Goal: Check status: Check status

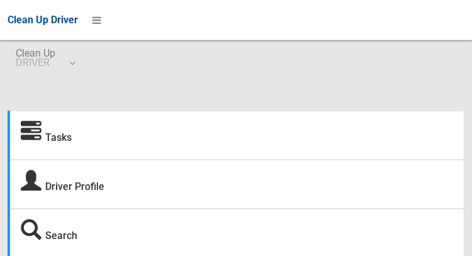
click at [42, 133] on strong "Tasks" at bounding box center [46, 136] width 51 height 18
click at [29, 131] on icon at bounding box center [31, 131] width 21 height 21
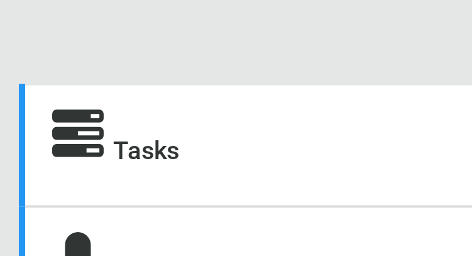
click at [8, 131] on div "Tasks" at bounding box center [236, 135] width 457 height 49
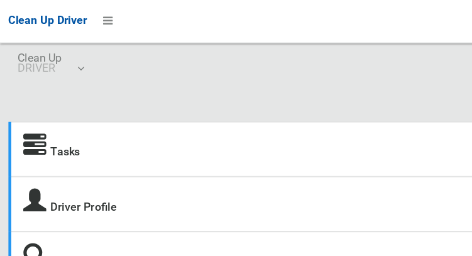
click at [29, 129] on icon at bounding box center [31, 131] width 21 height 21
click at [48, 140] on link "Tasks" at bounding box center [58, 137] width 26 height 12
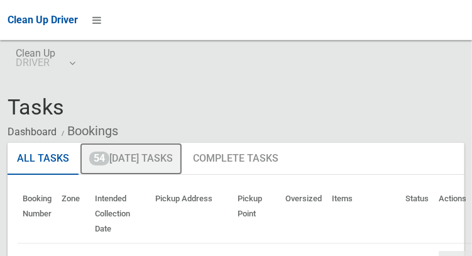
click at [133, 159] on link "54 [DATE] Tasks" at bounding box center [131, 159] width 102 height 33
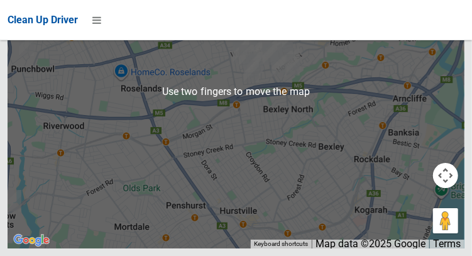
scroll to position [9052, 0]
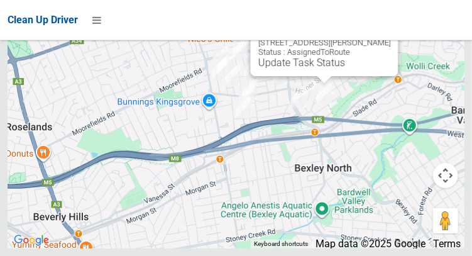
click at [390, 38] on button "Close" at bounding box center [375, 23] width 30 height 30
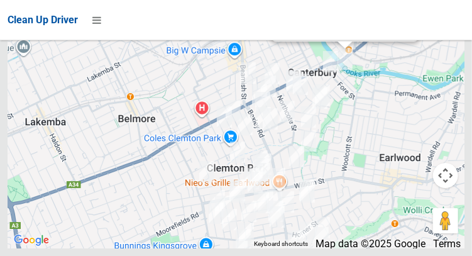
scroll to position [9124, 0]
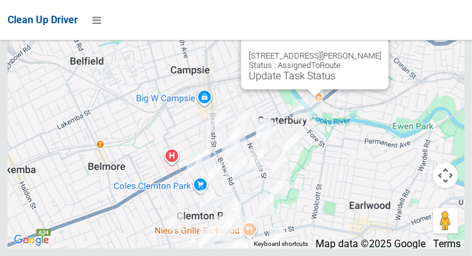
click at [380, 51] on button "Close" at bounding box center [366, 36] width 30 height 30
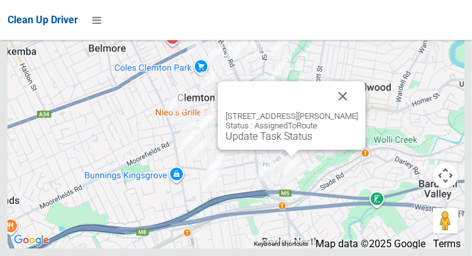
click at [337, 142] on div "49 Forrest Avenue, EARLWOOD NSW 2206 Status : AssignedToRoute Update Task Status" at bounding box center [291, 126] width 133 height 31
click at [346, 111] on button "Close" at bounding box center [342, 96] width 30 height 30
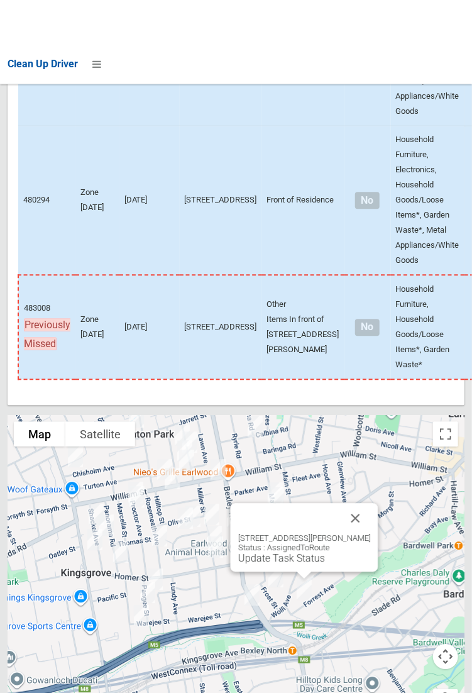
scroll to position [8672, 0]
